Goal: Navigation & Orientation: Go to known website

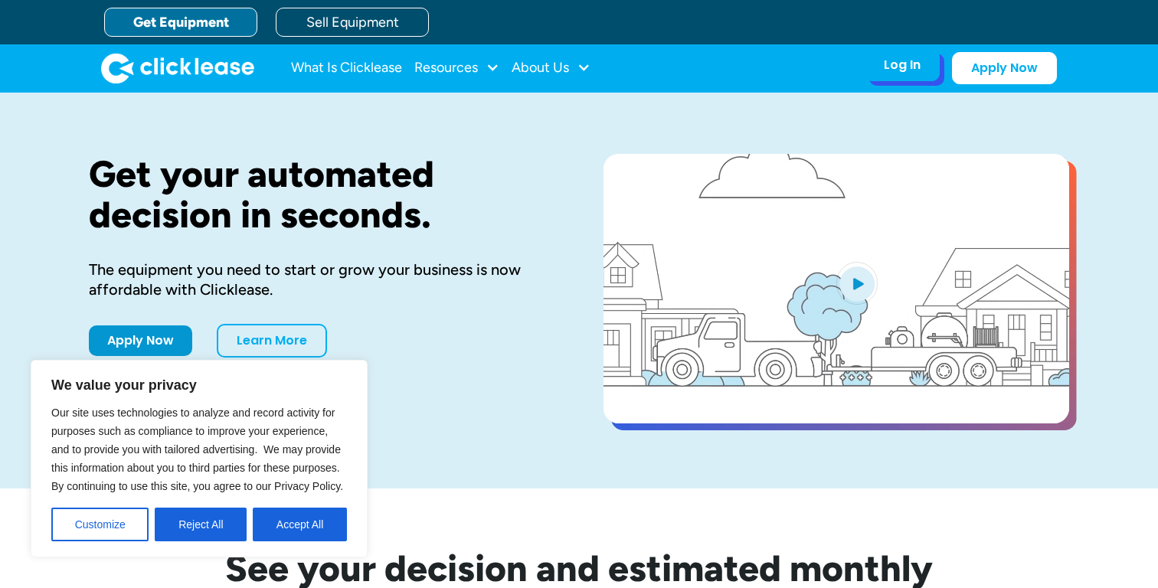
click at [908, 79] on div "Log In Account login I use Clicklease to get my equipment Partner Portal I offe…" at bounding box center [902, 65] width 75 height 32
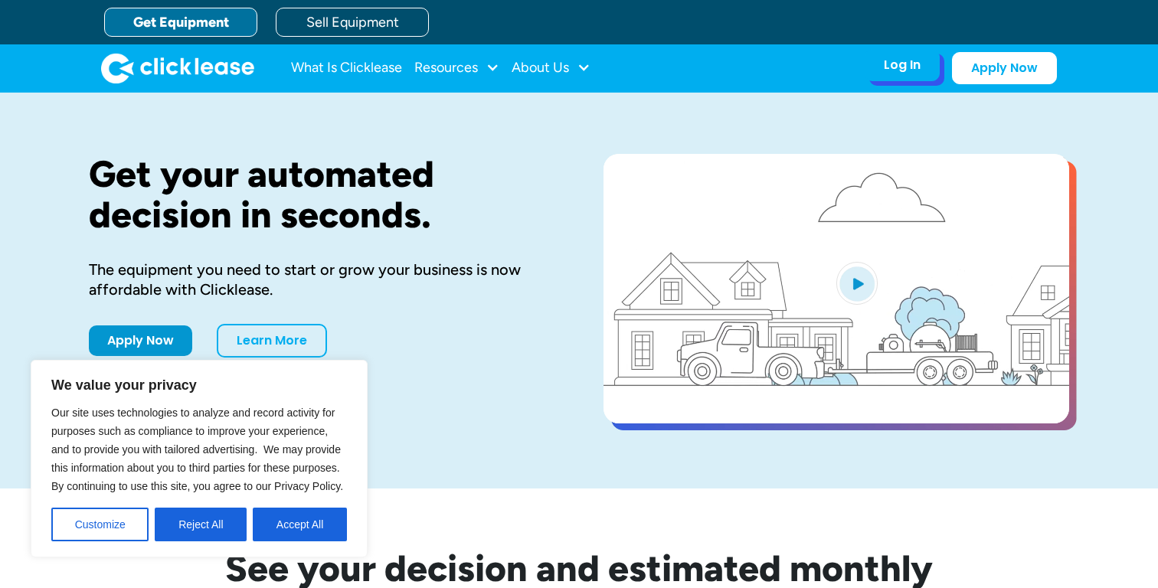
click at [895, 56] on div "Log In Account login I use Clicklease to get my equipment Partner Portal I offe…" at bounding box center [902, 65] width 75 height 32
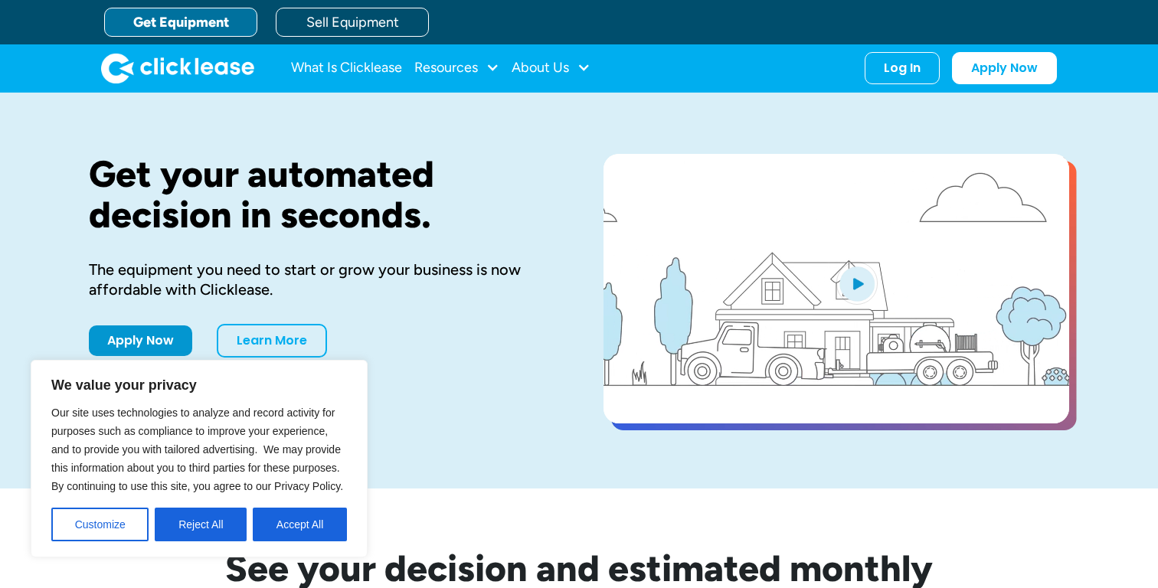
click at [928, 47] on div "What Is Clicklease Resources Blog Case Studies Videos FAQs About Us About Us Ca…" at bounding box center [579, 67] width 956 height 47
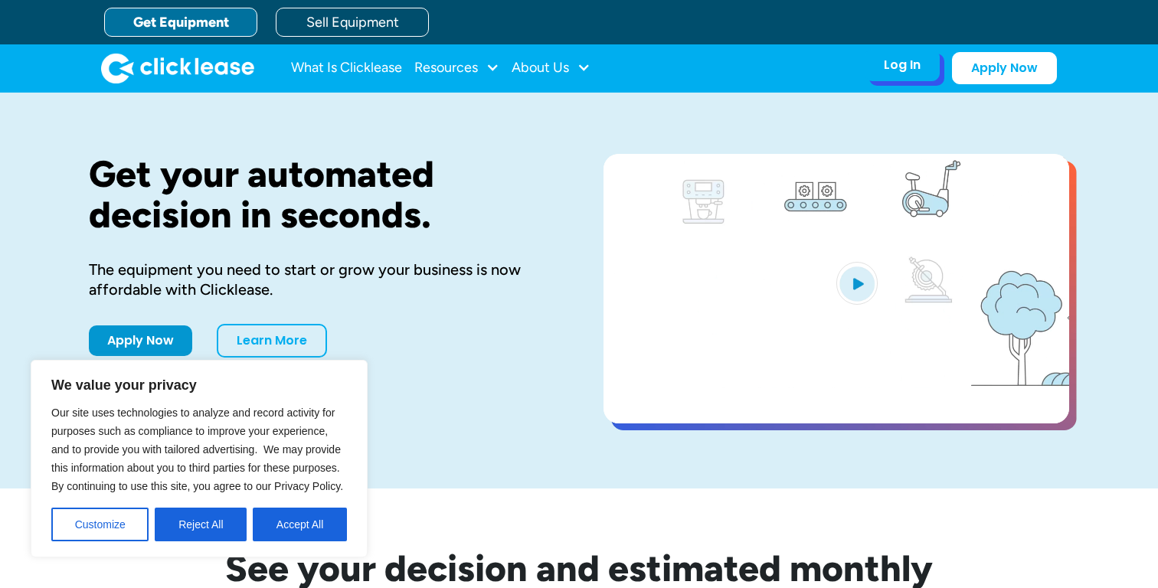
click at [917, 66] on div "Log In" at bounding box center [902, 64] width 37 height 15
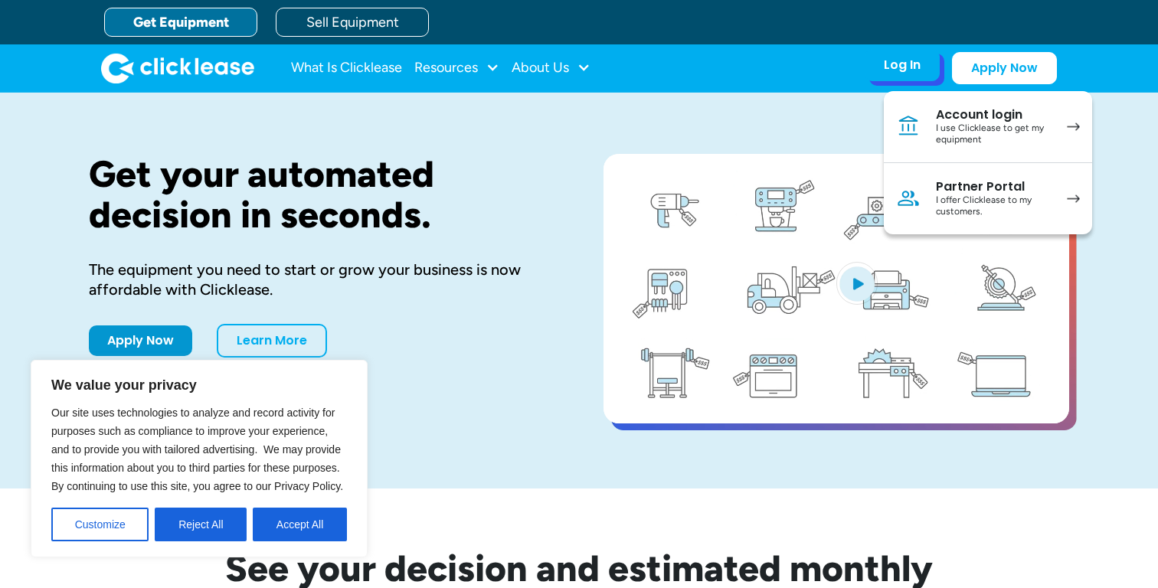
click at [1075, 124] on img at bounding box center [1073, 127] width 13 height 8
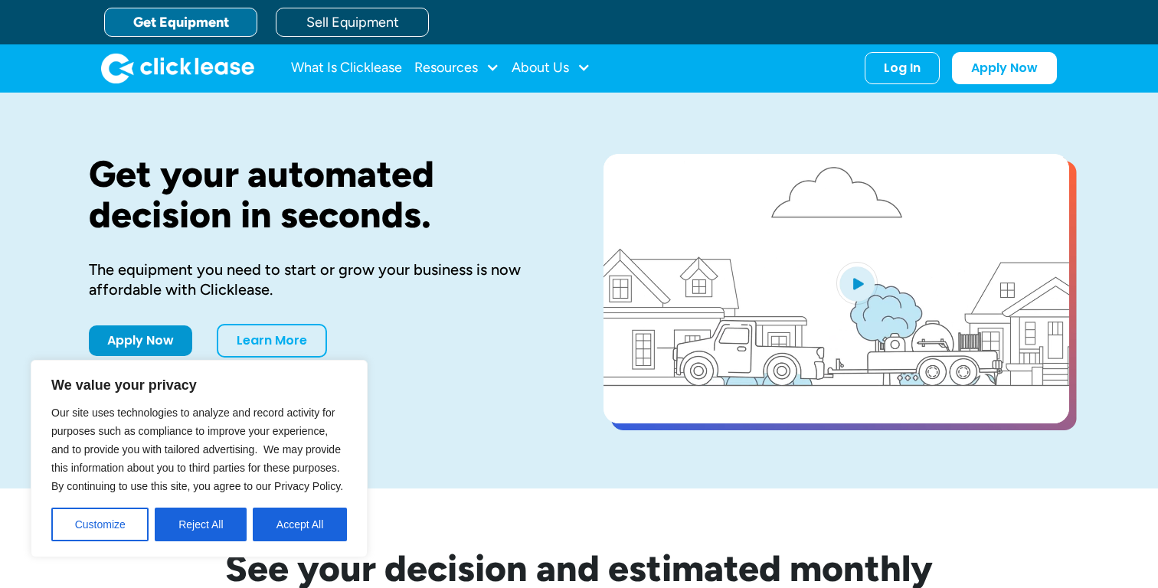
click at [210, 519] on button "Reject All" at bounding box center [201, 525] width 92 height 34
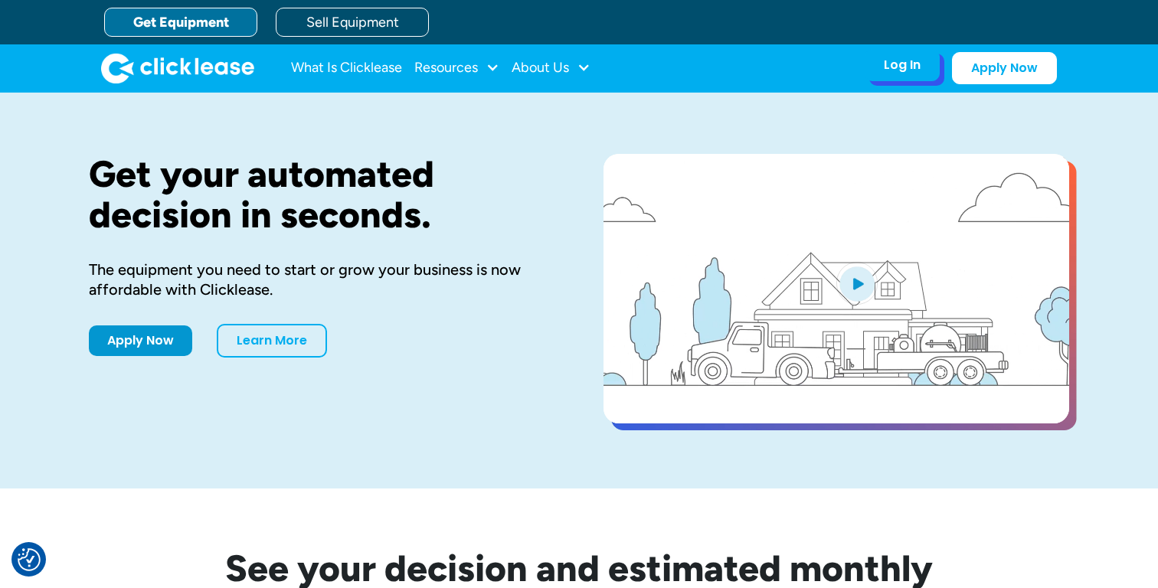
click at [918, 51] on div "Log In Account login I use Clicklease to get my equipment Partner Portal I offe…" at bounding box center [902, 65] width 75 height 32
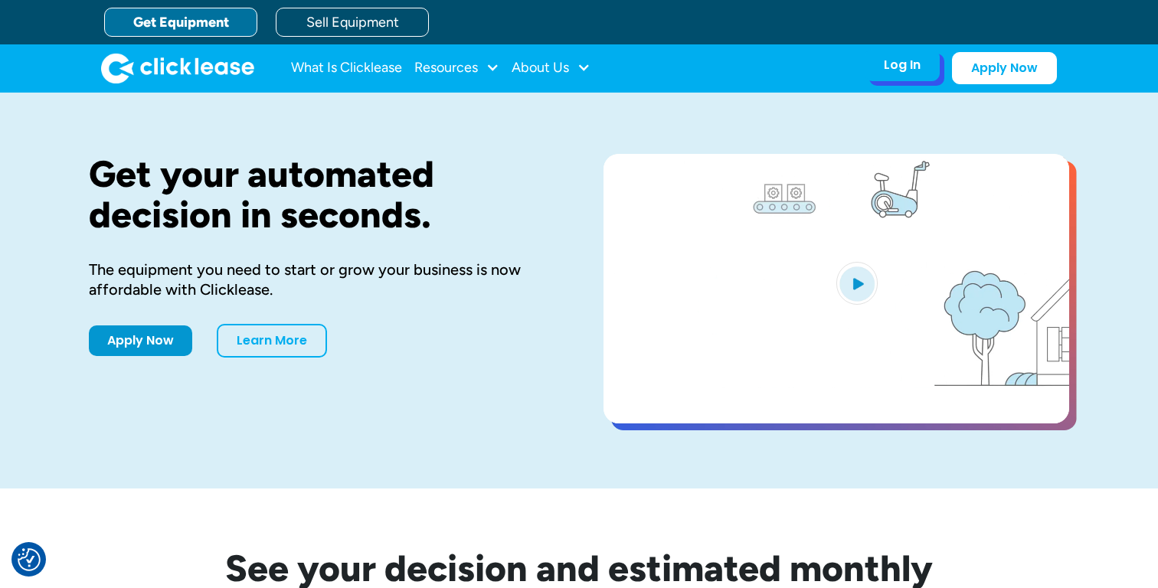
click at [898, 80] on div "Log In Account login I use Clicklease to get my equipment Partner Portal I offe…" at bounding box center [902, 65] width 75 height 32
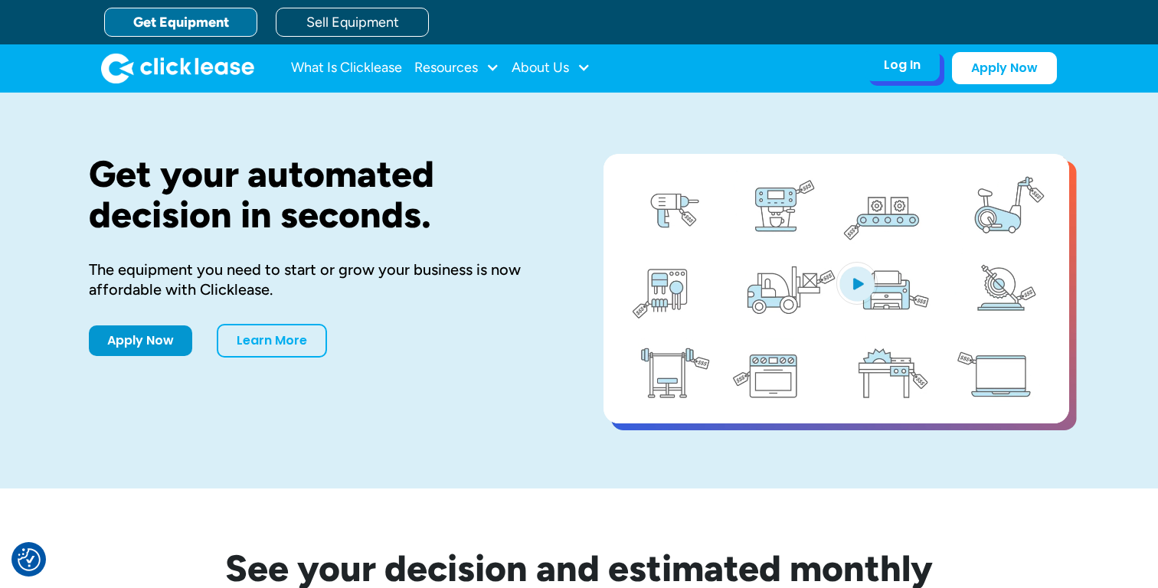
click at [895, 72] on div "Log In" at bounding box center [902, 64] width 37 height 15
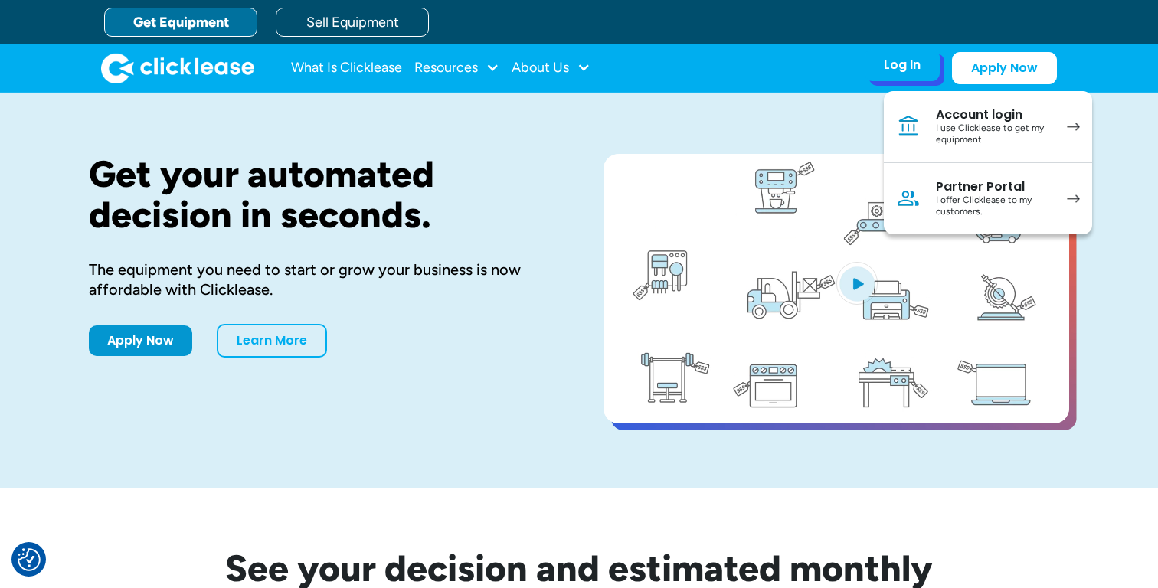
click at [979, 123] on div "I use Clicklease to get my equipment" at bounding box center [994, 135] width 116 height 24
